Goal: Task Accomplishment & Management: Use online tool/utility

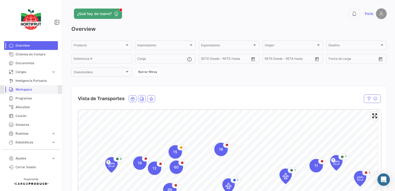
click at [21, 88] on span "Workspace" at bounding box center [36, 89] width 40 height 5
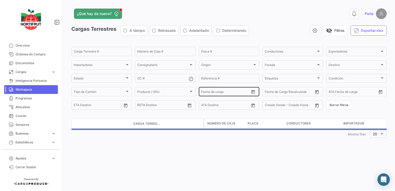
click at [251, 93] on icon "Open calendar" at bounding box center [253, 92] width 5 height 5
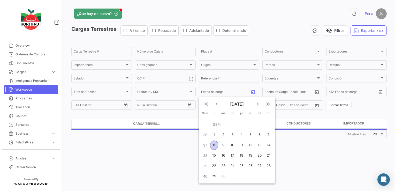
click at [267, 136] on div "7" at bounding box center [268, 134] width 8 height 9
type input "[DATE]"
click at [267, 136] on div "7" at bounding box center [268, 134] width 8 height 9
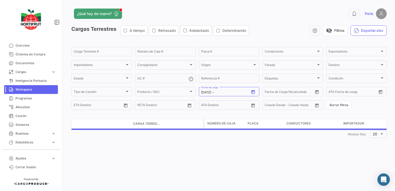
type input "[DATE]"
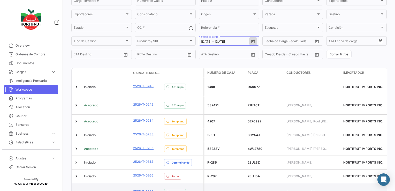
scroll to position [79, 0]
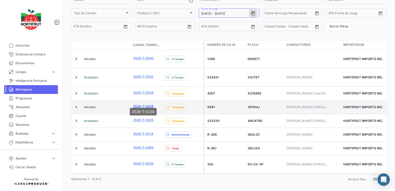
click at [145, 104] on link "2526-T-0238" at bounding box center [143, 106] width 20 height 5
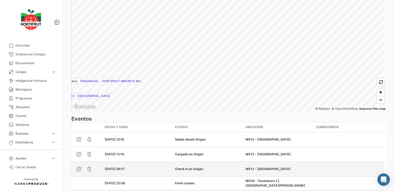
scroll to position [361, 0]
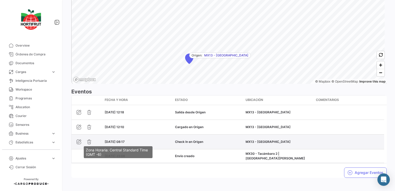
drag, startPoint x: 132, startPoint y: 142, endPoint x: 123, endPoint y: 139, distance: 9.8
click at [123, 139] on div "[DATE] 08:17" at bounding box center [138, 141] width 66 height 5
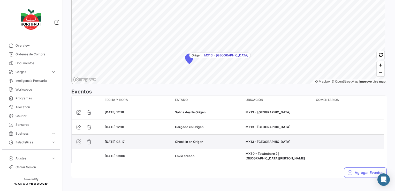
copy span "08:17"
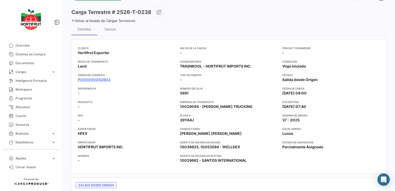
scroll to position [0, 0]
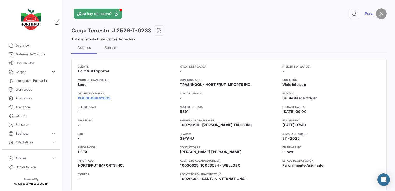
click at [74, 39] on icon at bounding box center [72, 38] width 3 height 3
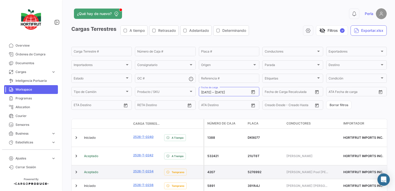
scroll to position [79, 0]
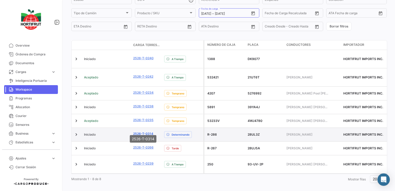
click at [148, 131] on link "2526-T-0314" at bounding box center [143, 133] width 20 height 5
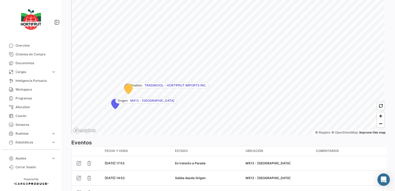
scroll to position [376, 0]
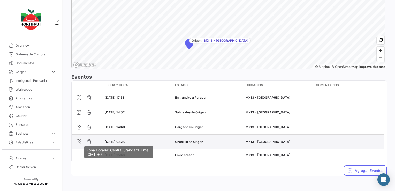
drag, startPoint x: 132, startPoint y: 140, endPoint x: 124, endPoint y: 140, distance: 8.0
click at [124, 140] on div "[DATE] 08:39" at bounding box center [138, 141] width 66 height 5
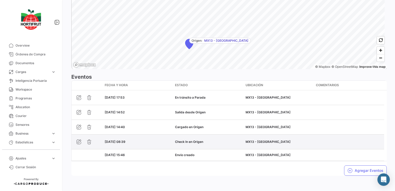
copy span "08:39"
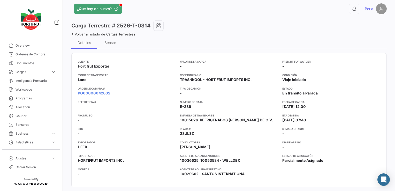
scroll to position [0, 0]
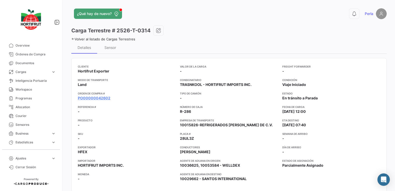
click at [73, 38] on icon at bounding box center [72, 38] width 3 height 3
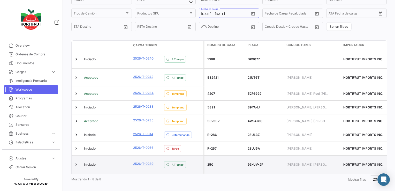
scroll to position [79, 0]
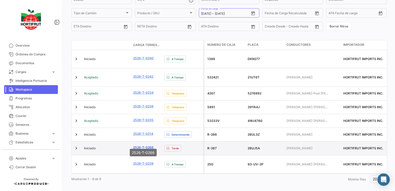
click at [150, 145] on link "2526-T-0266" at bounding box center [143, 147] width 20 height 5
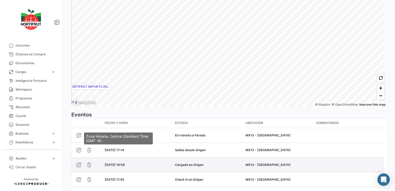
scroll to position [376, 0]
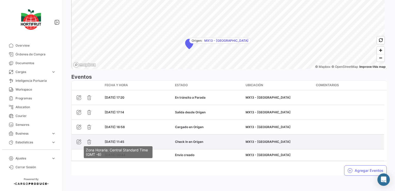
drag, startPoint x: 133, startPoint y: 139, endPoint x: 124, endPoint y: 140, distance: 8.8
click at [124, 140] on div "[DATE] 11:45" at bounding box center [138, 141] width 66 height 5
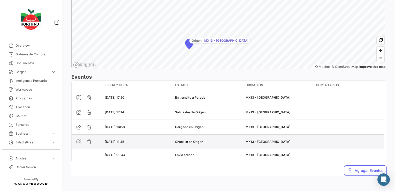
copy span "11:45"
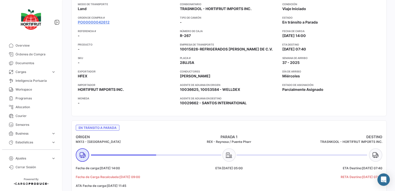
scroll to position [0, 0]
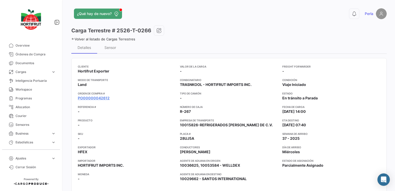
click at [73, 38] on icon at bounding box center [72, 38] width 3 height 3
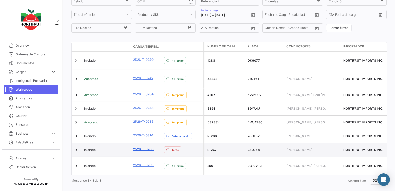
scroll to position [79, 0]
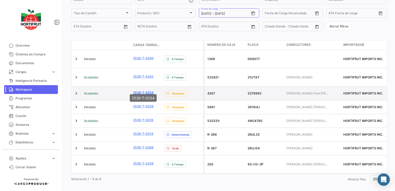
click at [147, 90] on link "2526-T-0234" at bounding box center [143, 92] width 20 height 5
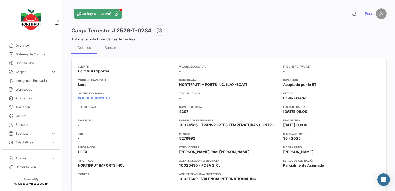
click at [73, 38] on icon at bounding box center [72, 38] width 3 height 3
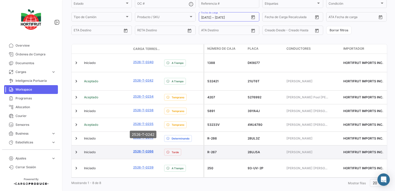
scroll to position [79, 0]
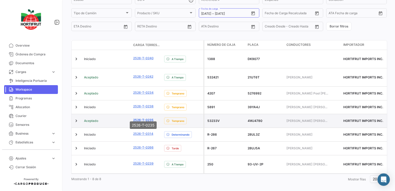
click at [146, 118] on link "2526-T-0235" at bounding box center [143, 120] width 20 height 5
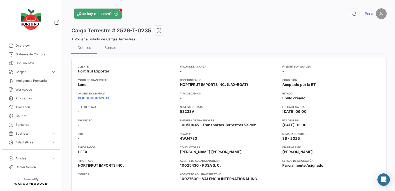
click at [72, 39] on icon at bounding box center [72, 38] width 3 height 3
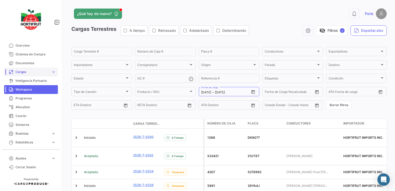
click at [24, 72] on span "Cargas" at bounding box center [33, 72] width 34 height 5
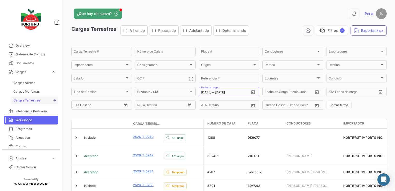
click at [29, 101] on span "Cargas Terrestres" at bounding box center [26, 100] width 27 height 5
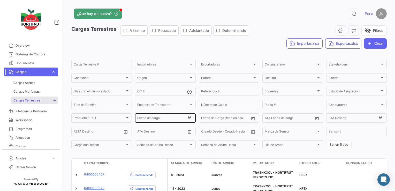
click at [187, 117] on icon "Open calendar" at bounding box center [189, 118] width 5 height 5
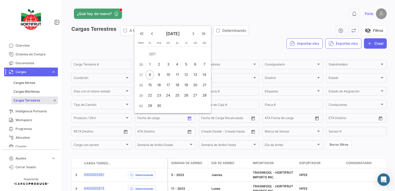
click at [147, 66] on div "1" at bounding box center [150, 64] width 8 height 9
type input "[DATE]"
click at [203, 65] on div "7" at bounding box center [204, 64] width 8 height 9
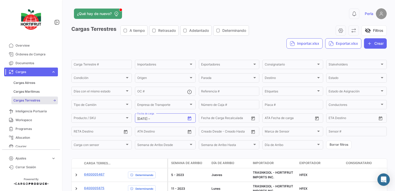
type input "[DATE]"
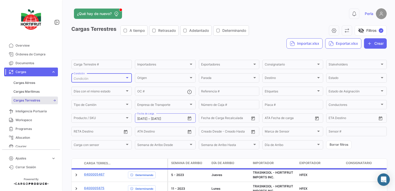
click at [100, 80] on div "Condición" at bounding box center [99, 79] width 51 height 4
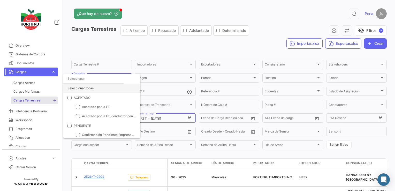
click at [84, 87] on div "Seleccionar todas" at bounding box center [101, 87] width 77 height 9
checkbox input "true"
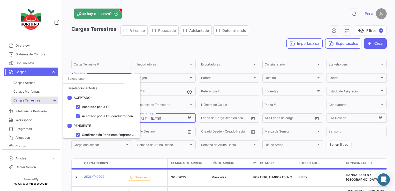
click at [368, 147] on div at bounding box center [197, 95] width 395 height 191
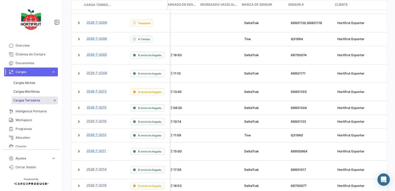
scroll to position [301, 0]
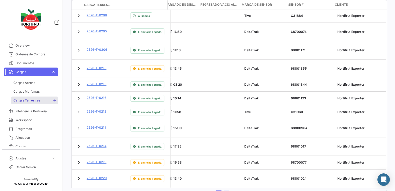
click at [225, 190] on link "2" at bounding box center [226, 193] width 6 height 6
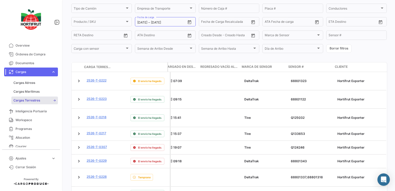
scroll to position [64, 0]
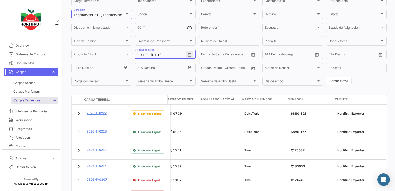
click at [188, 54] on icon "Open calendar" at bounding box center [190, 55] width 4 height 4
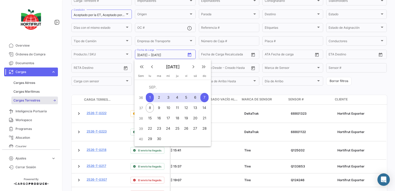
click at [205, 97] on div "7" at bounding box center [204, 97] width 8 height 9
type input "[DATE]"
click at [205, 97] on div "7" at bounding box center [204, 97] width 8 height 9
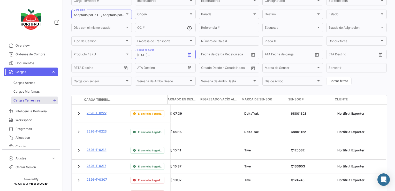
type input "[DATE]"
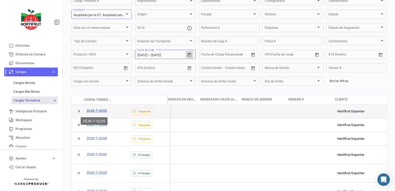
click at [97, 109] on link "2526-T-0235" at bounding box center [97, 110] width 20 height 5
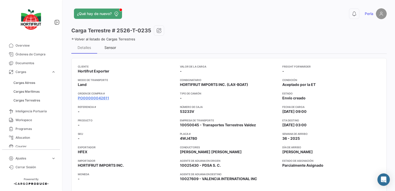
click at [104, 46] on div "Sensor" at bounding box center [110, 47] width 26 height 12
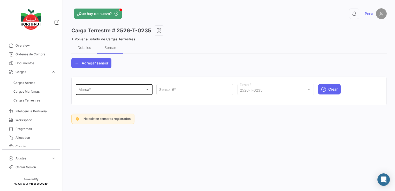
click at [100, 89] on div "Marca *" at bounding box center [112, 90] width 67 height 4
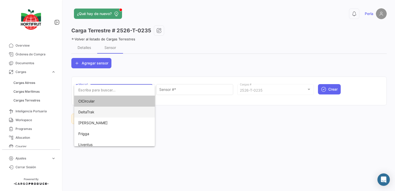
click at [88, 111] on span "DeltaTrak" at bounding box center [86, 112] width 16 height 4
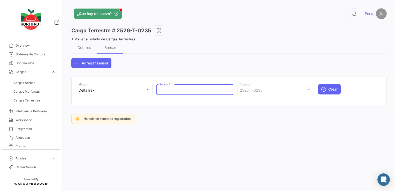
click at [167, 88] on input "Sensor # *" at bounding box center [194, 90] width 71 height 4
paste input "68801338"
type input "68801338"
click at [326, 90] on icon "submit" at bounding box center [323, 89] width 5 height 5
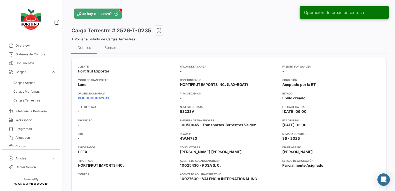
click at [72, 38] on icon at bounding box center [72, 38] width 3 height 3
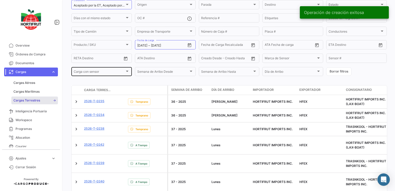
scroll to position [78, 0]
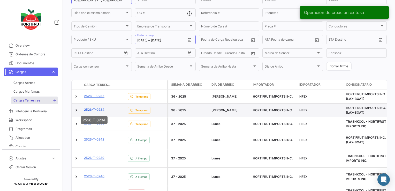
click at [96, 109] on link "2526-T-0234" at bounding box center [94, 109] width 20 height 5
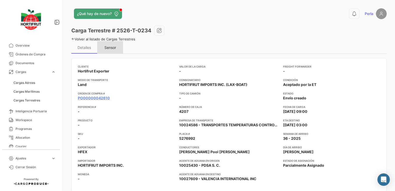
click at [109, 47] on div "Sensor" at bounding box center [110, 47] width 12 height 4
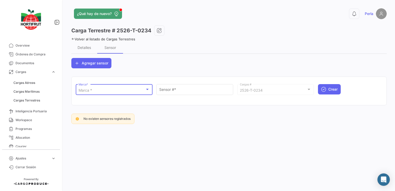
click at [95, 88] on div "Marca *" at bounding box center [112, 90] width 67 height 4
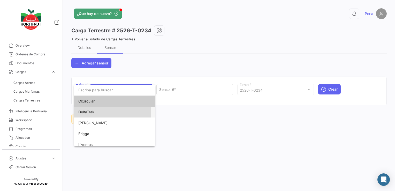
click at [87, 110] on span "DeltaTrak" at bounding box center [86, 112] width 16 height 4
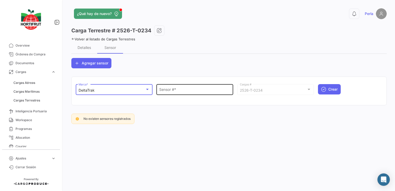
click at [175, 89] on input "Sensor # *" at bounding box center [194, 90] width 71 height 4
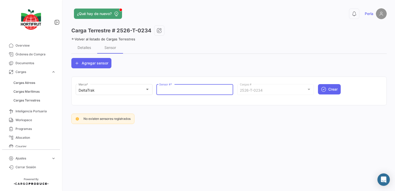
paste input "68801322"
type input "68801322"
click at [316, 89] on div "DeltaTrak Marca * 68801322 Sensor # * 2526-T-0234 Cargas # Crear" at bounding box center [229, 92] width 306 height 18
click at [327, 87] on button "Crear" at bounding box center [329, 89] width 23 height 10
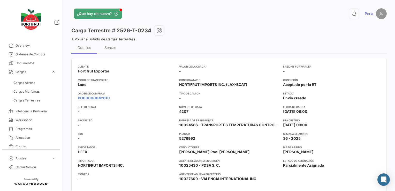
click at [72, 39] on icon at bounding box center [72, 38] width 3 height 3
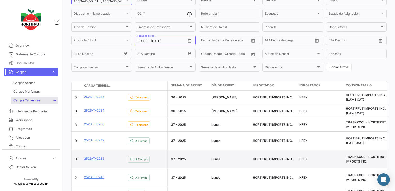
scroll to position [78, 0]
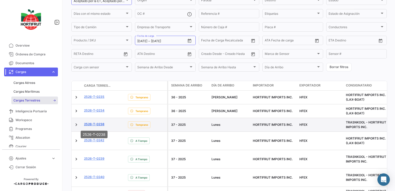
click at [99, 125] on link "2526-T-0238" at bounding box center [94, 124] width 20 height 5
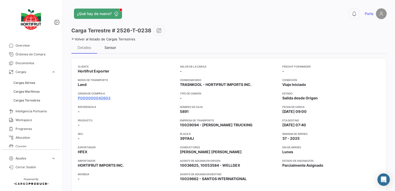
click at [111, 49] on div "Sensor" at bounding box center [110, 47] width 12 height 4
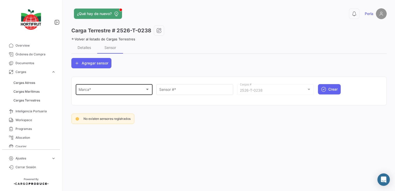
click at [96, 90] on div "Marca *" at bounding box center [112, 90] width 67 height 4
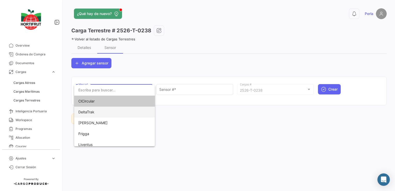
click at [93, 114] on span "DeltaTrak" at bounding box center [86, 112] width 16 height 4
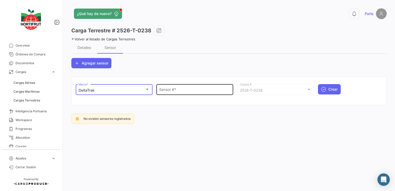
click at [167, 94] on div "Sensor # *" at bounding box center [194, 89] width 71 height 12
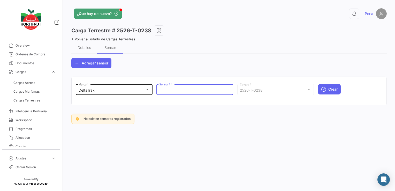
click at [137, 89] on div "DeltaTrak" at bounding box center [112, 90] width 67 height 4
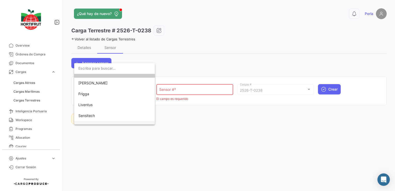
scroll to position [26, 0]
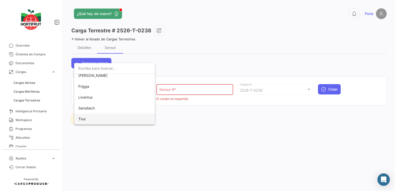
click at [96, 119] on span "Tive" at bounding box center [114, 118] width 72 height 11
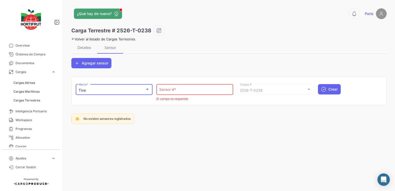
click at [172, 90] on input "Sensor # *" at bounding box center [194, 90] width 71 height 4
paste input "Q133234"
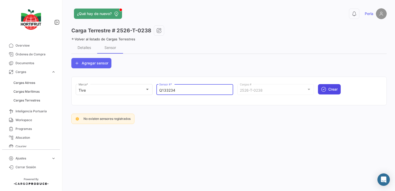
type input "Q133234"
click at [328, 88] on button "Crear" at bounding box center [329, 89] width 23 height 10
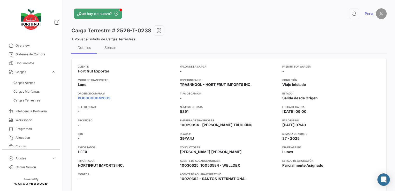
click at [72, 38] on icon at bounding box center [72, 38] width 3 height 3
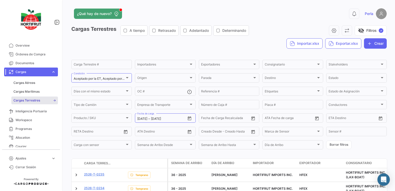
scroll to position [119, 0]
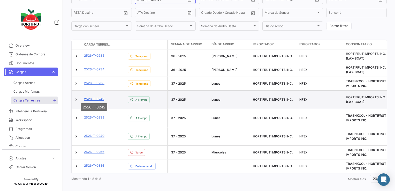
click at [99, 97] on link "2526-T-0242" at bounding box center [94, 99] width 20 height 5
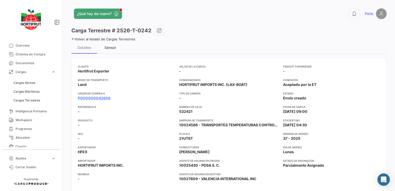
click at [108, 46] on div "Sensor" at bounding box center [110, 47] width 12 height 4
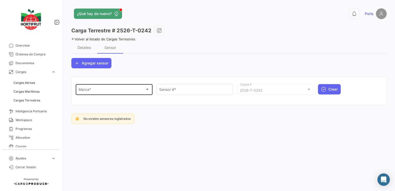
click at [95, 91] on div "Marca *" at bounding box center [112, 90] width 67 height 4
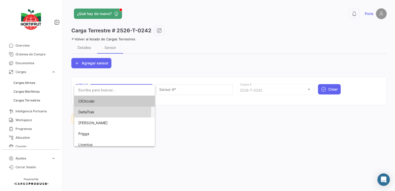
click at [87, 110] on span "DeltaTrak" at bounding box center [86, 112] width 16 height 4
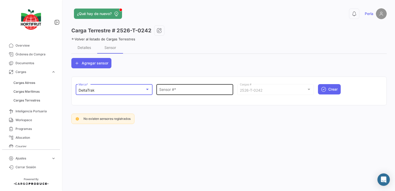
click at [157, 90] on div "Sensor # *" at bounding box center [194, 89] width 77 height 12
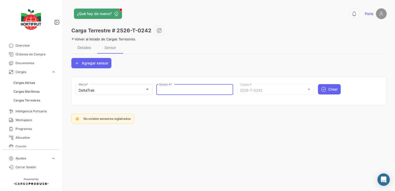
paste input "68801324"
type input "68801324"
click at [328, 89] on button "Crear" at bounding box center [329, 89] width 23 height 10
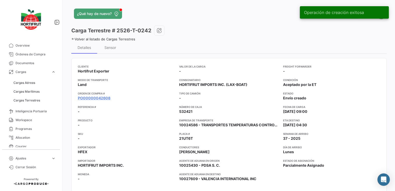
click at [72, 39] on icon at bounding box center [72, 38] width 3 height 3
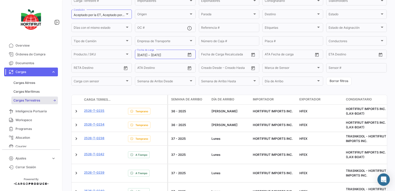
scroll to position [119, 0]
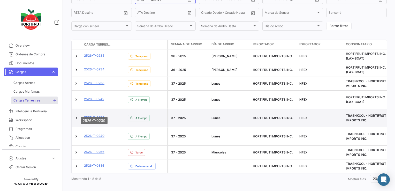
click at [98, 115] on link "2526-T-0239" at bounding box center [94, 117] width 20 height 5
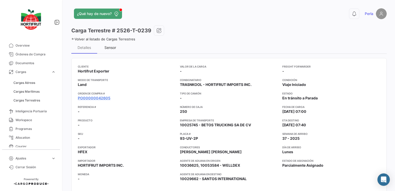
click at [115, 45] on div "Sensor" at bounding box center [110, 47] width 12 height 4
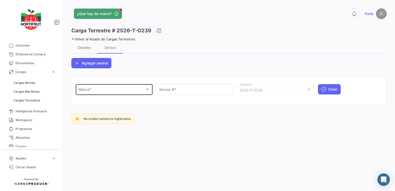
click at [94, 89] on div "Marca *" at bounding box center [112, 90] width 67 height 4
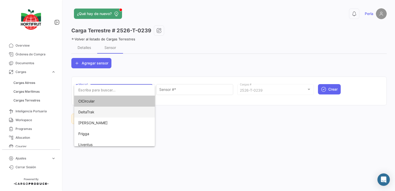
click at [89, 114] on span "DeltaTrak" at bounding box center [86, 112] width 16 height 4
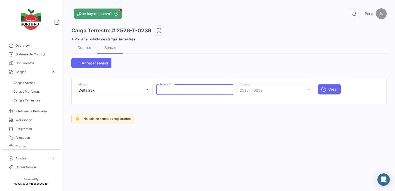
click at [172, 91] on input "Sensor # *" at bounding box center [194, 90] width 71 height 4
paste input "68801361"
type input "68801361"
click at [333, 89] on span "Crear" at bounding box center [332, 89] width 9 height 5
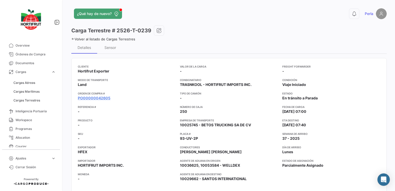
click at [73, 39] on icon at bounding box center [72, 38] width 3 height 3
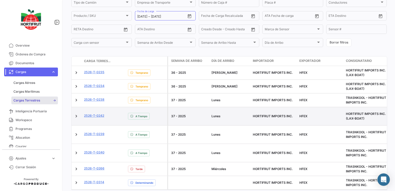
scroll to position [119, 0]
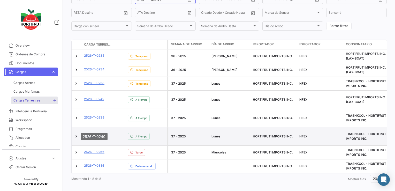
click at [97, 133] on link "2526-T-0240" at bounding box center [94, 135] width 20 height 5
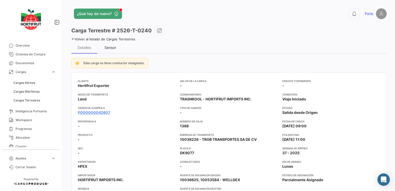
click at [109, 49] on div "Sensor" at bounding box center [110, 47] width 12 height 4
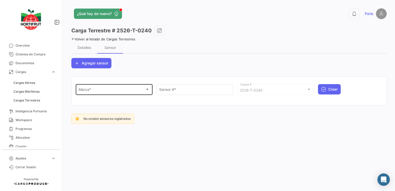
click at [98, 88] on div "Marca *" at bounding box center [112, 90] width 67 height 4
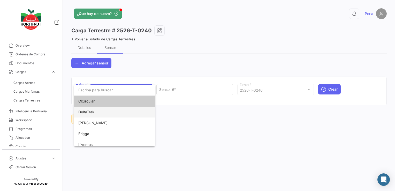
click at [92, 114] on span "DeltaTrak" at bounding box center [114, 111] width 72 height 11
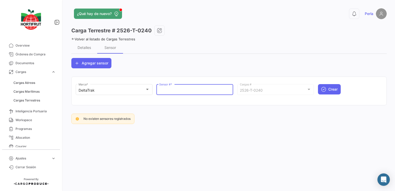
click at [176, 90] on input "Sensor # *" at bounding box center [194, 90] width 71 height 4
paste input "68801023"
type input "68801023"
click at [335, 88] on span "Crear" at bounding box center [332, 89] width 9 height 5
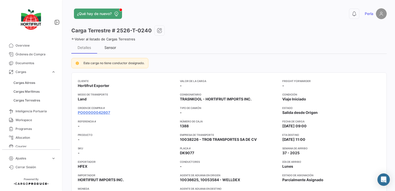
click at [110, 47] on div "Sensor" at bounding box center [110, 47] width 12 height 4
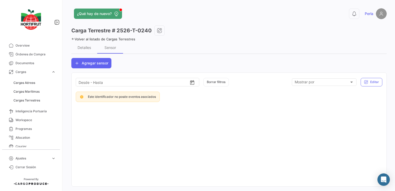
click at [72, 37] on icon at bounding box center [72, 38] width 3 height 3
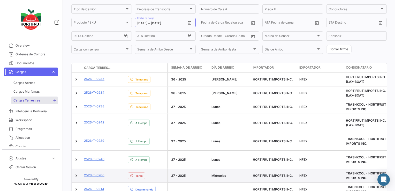
scroll to position [119, 0]
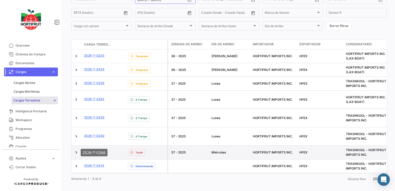
click at [97, 149] on link "2526-T-0266" at bounding box center [94, 151] width 20 height 5
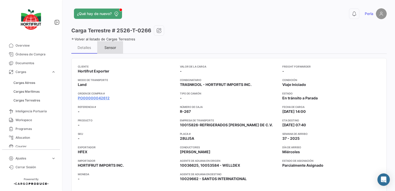
click at [106, 47] on div "Sensor" at bounding box center [110, 47] width 12 height 4
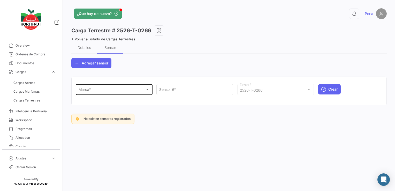
click at [78, 90] on div "Marca * Marca *" at bounding box center [114, 89] width 77 height 12
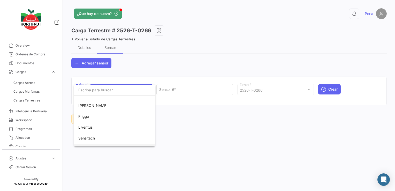
scroll to position [26, 0]
click at [88, 139] on span "Tive" at bounding box center [114, 140] width 72 height 11
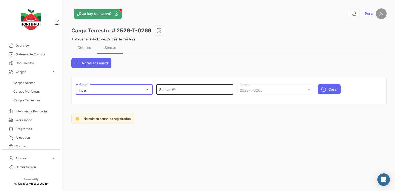
click at [170, 90] on input "Sensor # *" at bounding box center [194, 90] width 71 height 4
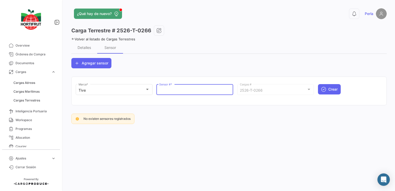
paste input "Q133864"
type input "Q133864"
click at [323, 91] on icon "submit" at bounding box center [323, 89] width 5 height 5
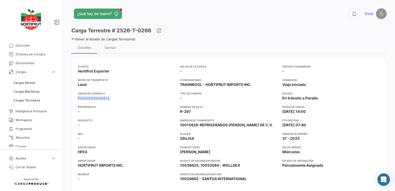
click at [74, 38] on icon at bounding box center [72, 38] width 3 height 3
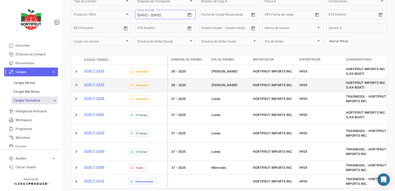
scroll to position [119, 0]
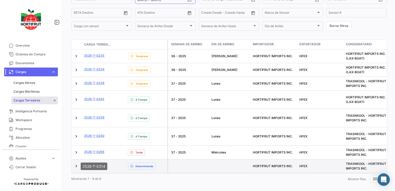
click at [97, 163] on link "2526-T-0314" at bounding box center [94, 165] width 20 height 5
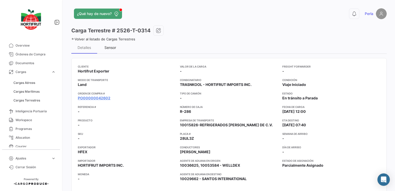
click at [111, 48] on div "Sensor" at bounding box center [110, 47] width 12 height 4
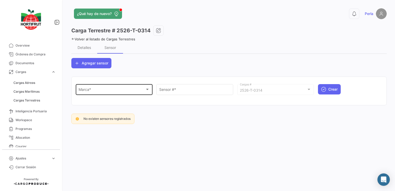
click at [93, 88] on div "Marca *" at bounding box center [112, 90] width 67 height 4
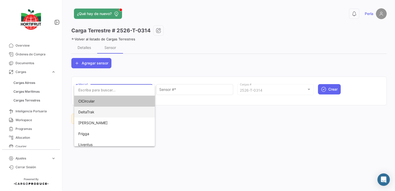
click at [88, 113] on span "DeltaTrak" at bounding box center [86, 112] width 16 height 4
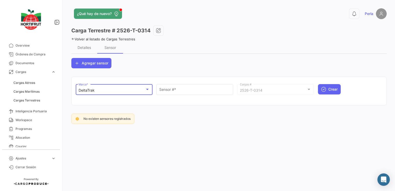
click at [86, 89] on mat-select-trigger "DeltaTrak" at bounding box center [87, 90] width 16 height 4
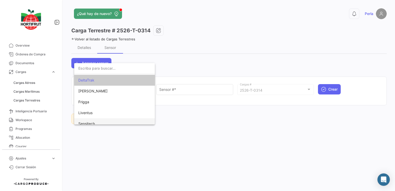
scroll to position [26, 0]
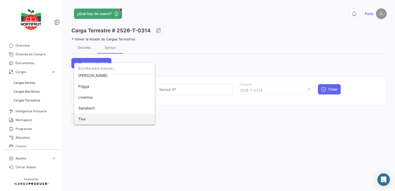
click at [85, 121] on span "Tive" at bounding box center [81, 119] width 7 height 4
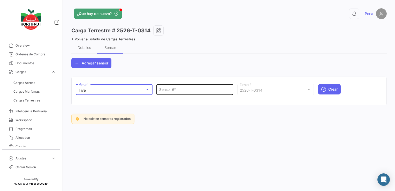
click at [174, 92] on input "Sensor # *" at bounding box center [194, 90] width 71 height 4
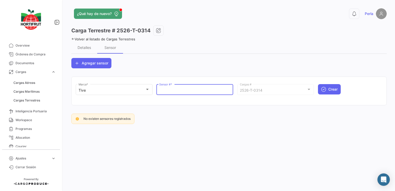
paste input "Q126225"
type input "Q126225"
click at [329, 89] on span "Crear" at bounding box center [332, 89] width 9 height 5
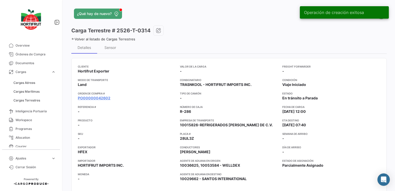
click at [72, 38] on icon at bounding box center [72, 38] width 3 height 3
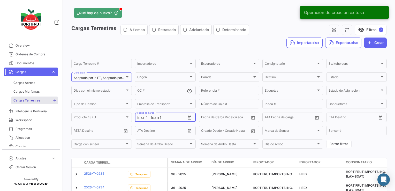
scroll to position [103, 0]
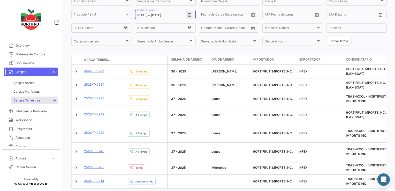
click at [188, 15] on icon "Open calendar" at bounding box center [190, 15] width 4 height 4
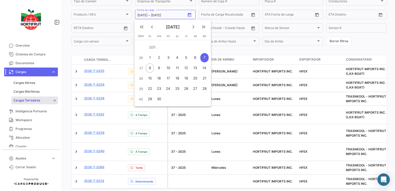
click at [150, 59] on div "1" at bounding box center [150, 57] width 8 height 9
type input "[DATE]"
click at [206, 57] on div "7" at bounding box center [204, 57] width 8 height 9
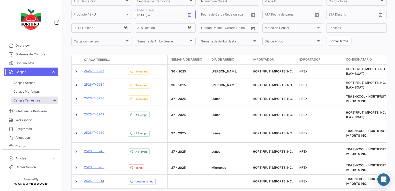
type input "[DATE]"
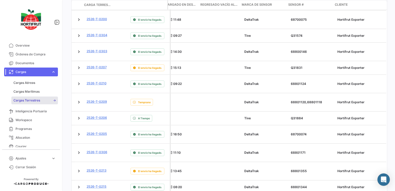
scroll to position [301, 0]
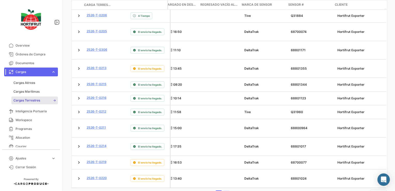
click at [224, 190] on link "2" at bounding box center [226, 193] width 6 height 6
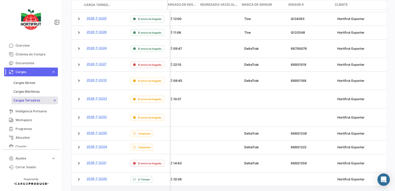
scroll to position [296, 0]
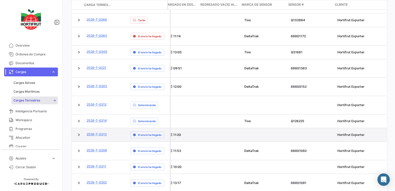
scroll to position [68, 0]
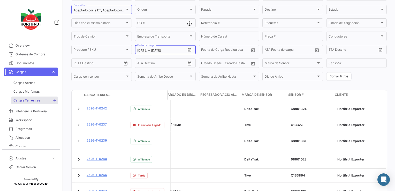
click at [187, 49] on icon "Open calendar" at bounding box center [189, 50] width 5 height 5
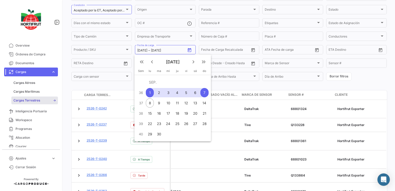
click at [197, 94] on div "6" at bounding box center [195, 92] width 8 height 9
type input "[DATE]"
click at [197, 93] on div "6" at bounding box center [195, 92] width 8 height 9
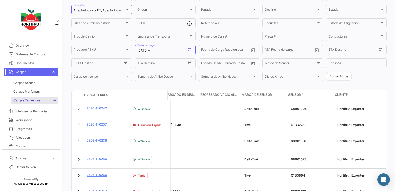
type input "[DATE]"
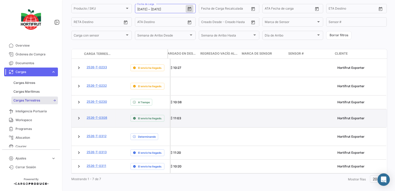
scroll to position [110, 0]
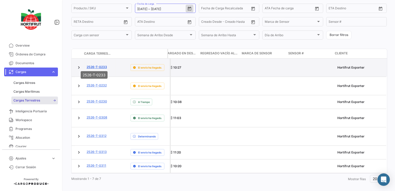
click at [97, 65] on link "2526-T-0233" at bounding box center [97, 67] width 20 height 5
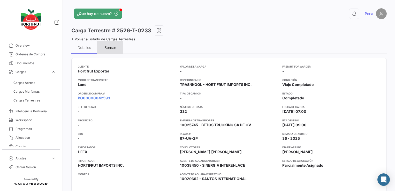
click at [108, 45] on div "Sensor" at bounding box center [110, 47] width 12 height 4
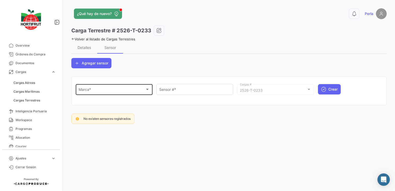
click at [95, 89] on div "Marca *" at bounding box center [112, 90] width 67 height 4
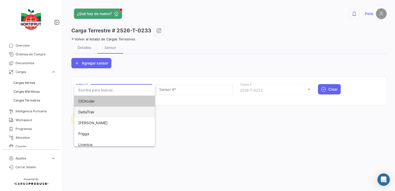
click at [93, 112] on span "DeltaTrak" at bounding box center [86, 112] width 16 height 4
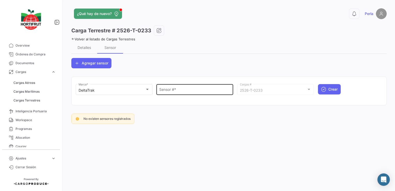
click at [182, 93] on div "Sensor # *" at bounding box center [194, 89] width 71 height 12
paste input "68801364"
type input "68801364"
click at [322, 89] on icon "submit" at bounding box center [323, 89] width 5 height 5
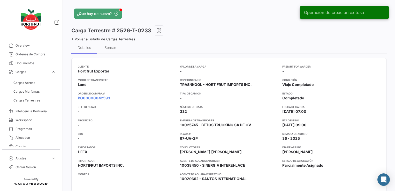
click at [73, 39] on icon at bounding box center [72, 38] width 3 height 3
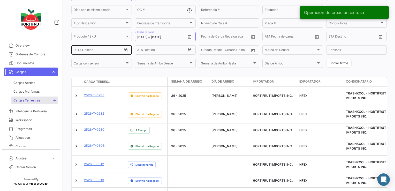
scroll to position [110, 0]
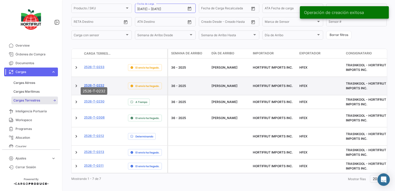
click at [95, 83] on link "2526-T-0232" at bounding box center [94, 85] width 20 height 5
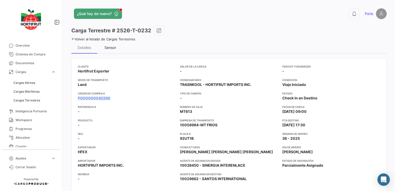
drag, startPoint x: 111, startPoint y: 46, endPoint x: 111, endPoint y: 56, distance: 9.6
click at [111, 46] on div "Sensor" at bounding box center [110, 47] width 12 height 4
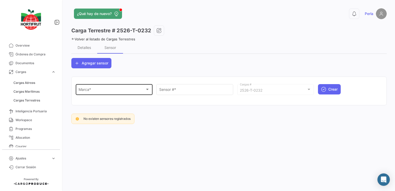
click at [93, 89] on div "Marca *" at bounding box center [112, 90] width 67 height 4
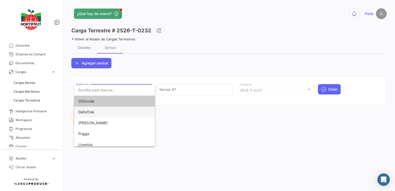
click at [89, 112] on span "DeltaTrak" at bounding box center [86, 112] width 16 height 4
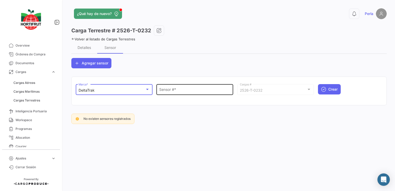
click at [165, 89] on input "Sensor # *" at bounding box center [194, 90] width 71 height 4
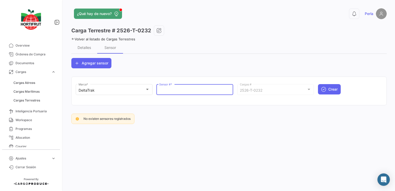
paste input "68800147"
type input "68800147"
click at [336, 87] on span "Crear" at bounding box center [332, 89] width 9 height 5
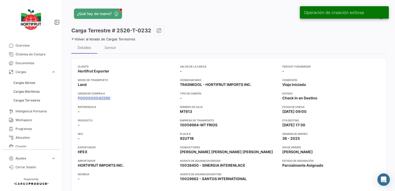
click at [74, 36] on div "Volver al listado de Cargas Terrestres" at bounding box center [228, 38] width 315 height 5
click at [73, 39] on icon at bounding box center [72, 38] width 3 height 3
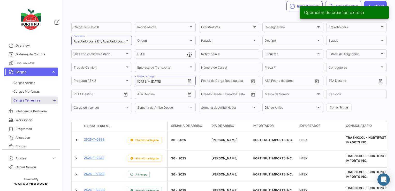
scroll to position [110, 0]
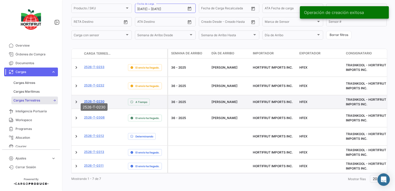
click at [95, 99] on link "2526-T-0230" at bounding box center [94, 101] width 20 height 5
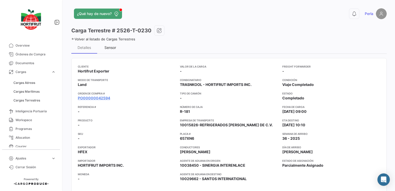
click at [111, 45] on div "Sensor" at bounding box center [110, 47] width 12 height 4
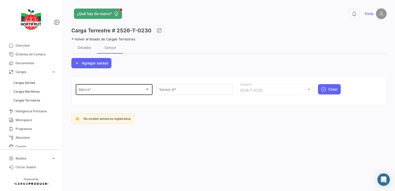
click at [96, 89] on div "Marca *" at bounding box center [112, 90] width 67 height 4
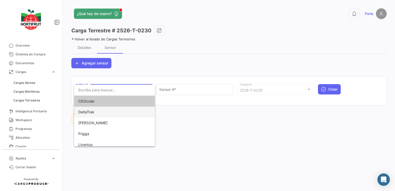
click at [92, 112] on span "DeltaTrak" at bounding box center [86, 112] width 16 height 4
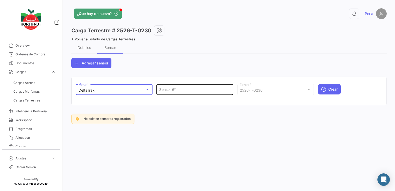
click at [172, 93] on div "Sensor # *" at bounding box center [194, 89] width 71 height 12
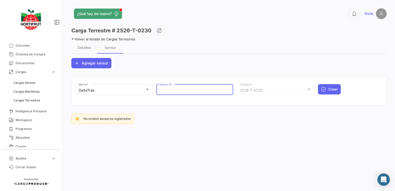
paste input "68700079"
type input "68700079"
click at [322, 88] on icon "submit" at bounding box center [323, 89] width 5 height 5
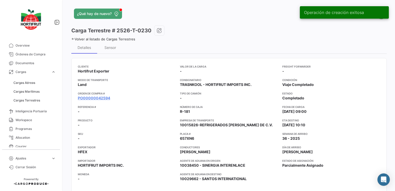
click at [73, 38] on icon at bounding box center [72, 38] width 3 height 3
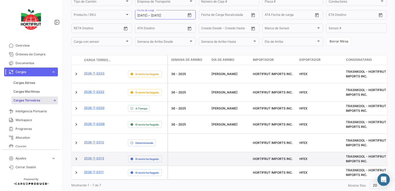
scroll to position [110, 0]
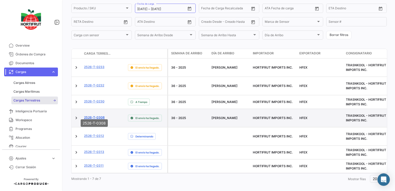
click at [96, 115] on link "2526-T-0308" at bounding box center [94, 117] width 21 height 5
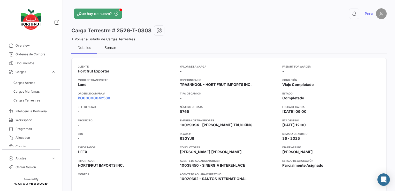
click at [108, 47] on div "Sensor" at bounding box center [110, 47] width 12 height 4
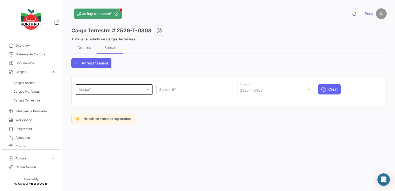
click at [92, 87] on div "Marca * Marca *" at bounding box center [114, 89] width 71 height 12
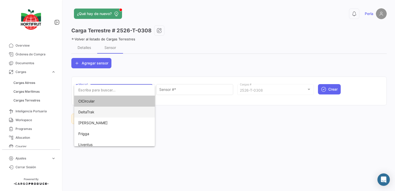
click at [86, 113] on span "DeltaTrak" at bounding box center [86, 112] width 16 height 4
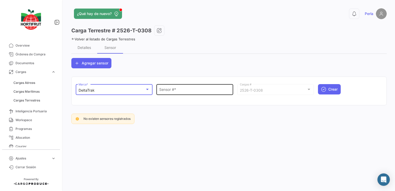
click at [165, 88] on input "Sensor # *" at bounding box center [194, 90] width 71 height 4
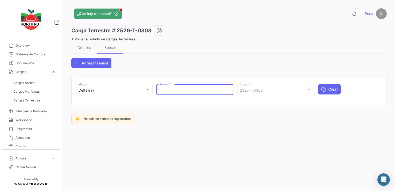
paste input "68800962"
type input "68800962"
click at [333, 89] on span "Crear" at bounding box center [332, 89] width 9 height 5
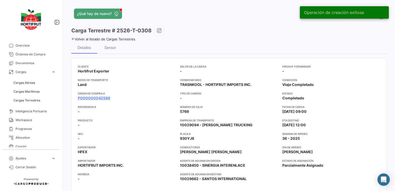
click at [73, 37] on icon at bounding box center [72, 38] width 3 height 3
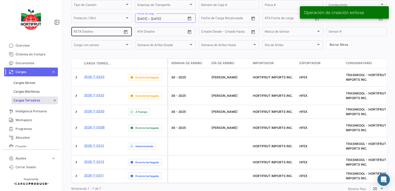
scroll to position [103, 0]
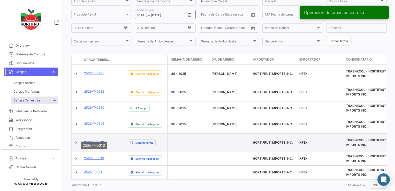
click at [97, 140] on link "2526-T-0312" at bounding box center [94, 142] width 20 height 5
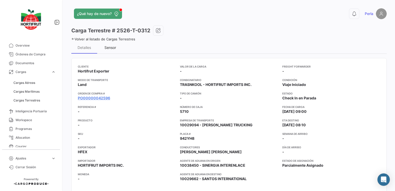
click at [111, 48] on div "Sensor" at bounding box center [110, 47] width 12 height 4
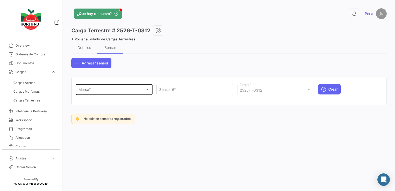
click at [84, 94] on div "Marca * Marca *" at bounding box center [114, 89] width 71 height 12
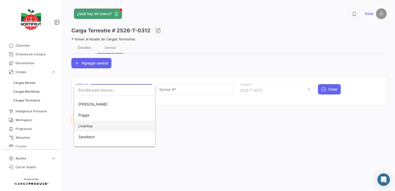
scroll to position [26, 0]
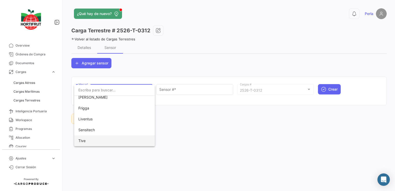
click at [83, 140] on span "Tive" at bounding box center [81, 140] width 7 height 4
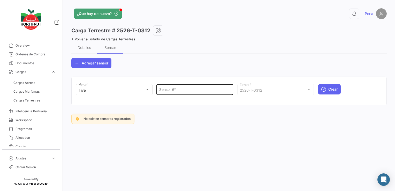
click at [171, 87] on div "Sensor # *" at bounding box center [194, 89] width 71 height 12
paste input "Q133800"
type input "Q133800"
click at [326, 88] on icon "submit" at bounding box center [323, 89] width 5 height 5
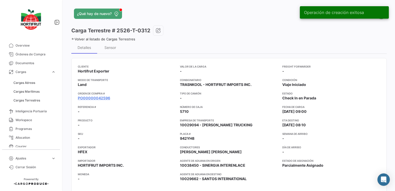
click at [71, 39] on icon at bounding box center [72, 38] width 3 height 3
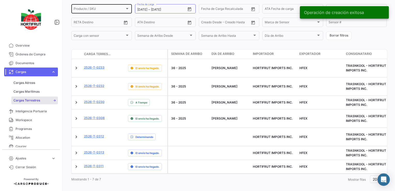
scroll to position [110, 0]
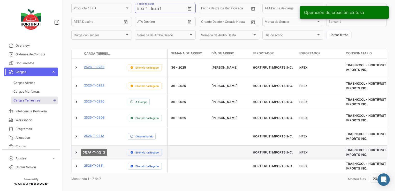
click at [94, 149] on link "2526-T-0313" at bounding box center [94, 151] width 20 height 5
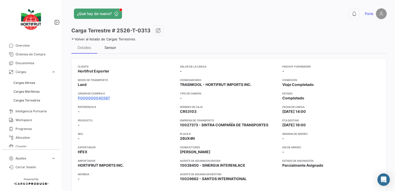
click at [106, 46] on div "Sensor" at bounding box center [110, 47] width 12 height 4
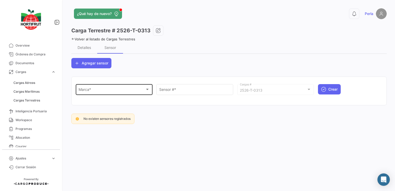
click at [107, 86] on div "Marca * Marca *" at bounding box center [114, 89] width 71 height 12
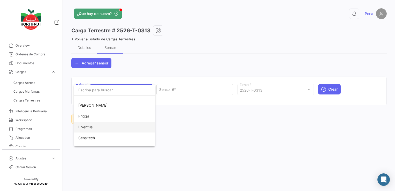
scroll to position [26, 0]
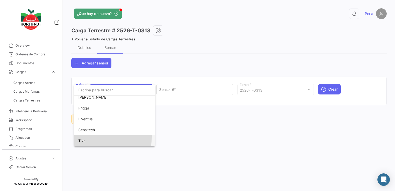
click at [86, 137] on span "Tive" at bounding box center [114, 140] width 72 height 11
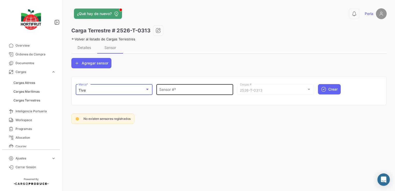
click at [195, 88] on div "Sensor # *" at bounding box center [194, 89] width 71 height 12
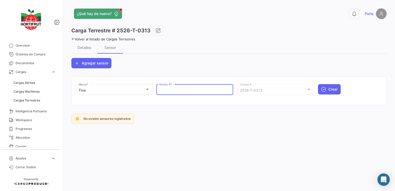
paste input "Q133830"
type input "Q133830"
click at [331, 87] on span "Crear" at bounding box center [332, 89] width 9 height 5
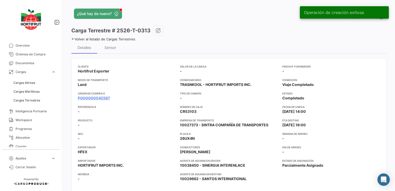
click at [73, 38] on icon at bounding box center [72, 38] width 3 height 3
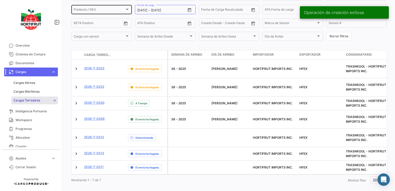
scroll to position [110, 0]
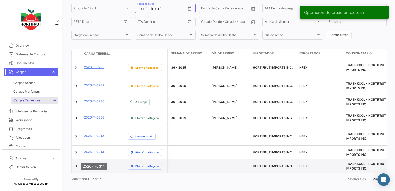
click at [98, 163] on link "2526-T-0311" at bounding box center [94, 165] width 20 height 5
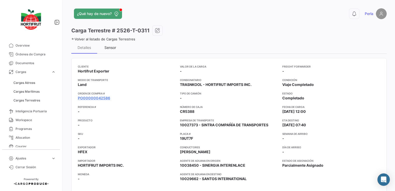
click at [108, 46] on div "Sensor" at bounding box center [110, 47] width 12 height 4
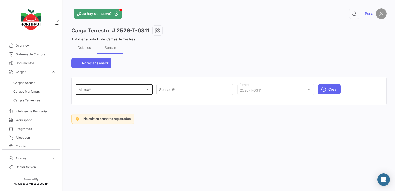
click at [95, 91] on div "Marca *" at bounding box center [112, 90] width 67 height 4
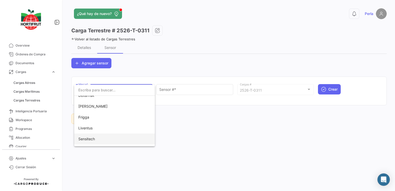
scroll to position [26, 0]
click at [86, 140] on span "Tive" at bounding box center [114, 140] width 72 height 11
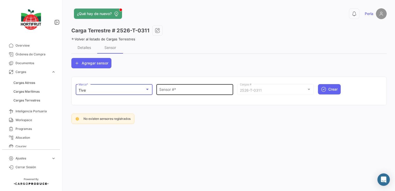
click at [172, 84] on div "Sensor # *" at bounding box center [194, 89] width 71 height 12
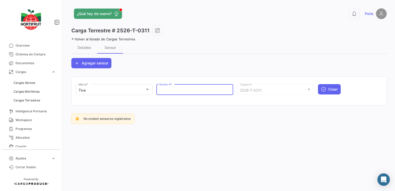
paste input "Q125031"
type input "Q125031"
click at [327, 90] on button "Crear" at bounding box center [329, 89] width 23 height 10
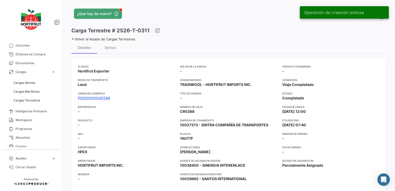
click at [72, 38] on icon at bounding box center [72, 38] width 3 height 3
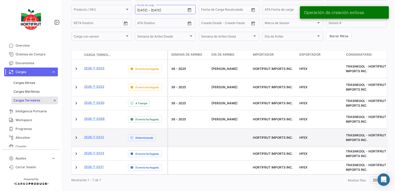
scroll to position [110, 0]
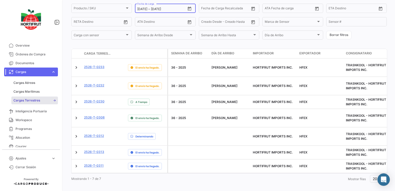
click at [189, 11] on icon "Open calendar" at bounding box center [190, 9] width 4 height 4
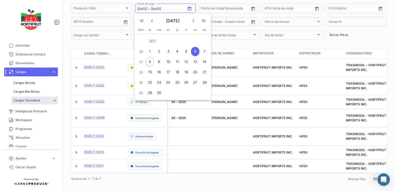
click at [150, 53] on div "1" at bounding box center [150, 51] width 8 height 9
type input "[DATE]"
click at [202, 55] on div "7" at bounding box center [204, 51] width 8 height 9
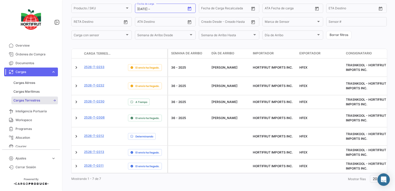
type input "[DATE]"
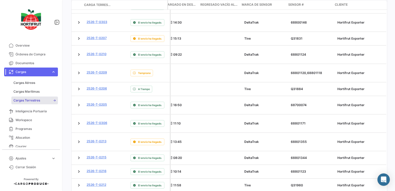
scroll to position [301, 0]
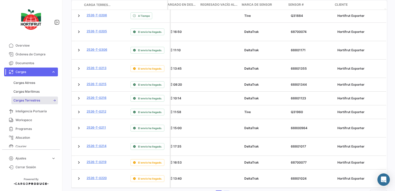
click at [223, 190] on link "2" at bounding box center [226, 193] width 6 height 6
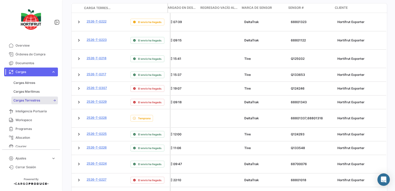
scroll to position [296, 0]
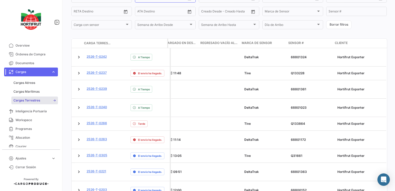
scroll to position [223, 0]
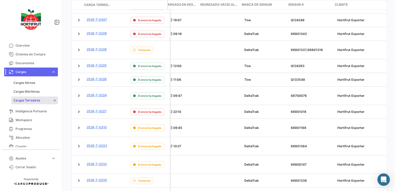
click at [226, 187] on datatable-body-cell at bounding box center [221, 193] width 41 height 13
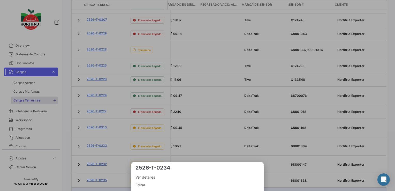
click at [221, 139] on div at bounding box center [197, 95] width 395 height 191
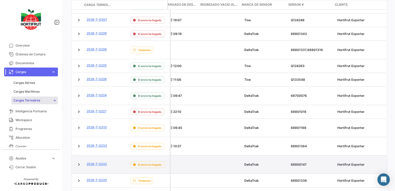
scroll to position [296, 0]
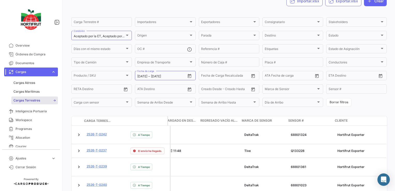
scroll to position [0, 0]
